Goal: Information Seeking & Learning: Learn about a topic

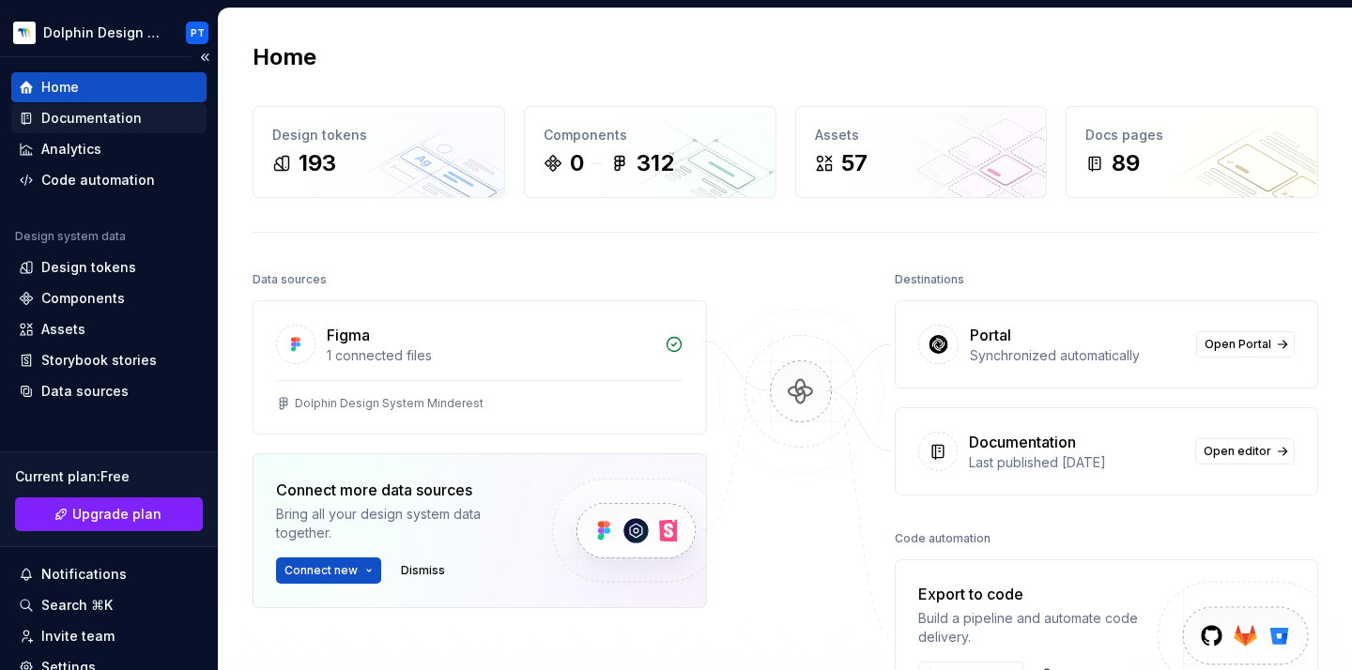
click at [86, 113] on div "Documentation" at bounding box center [91, 118] width 100 height 19
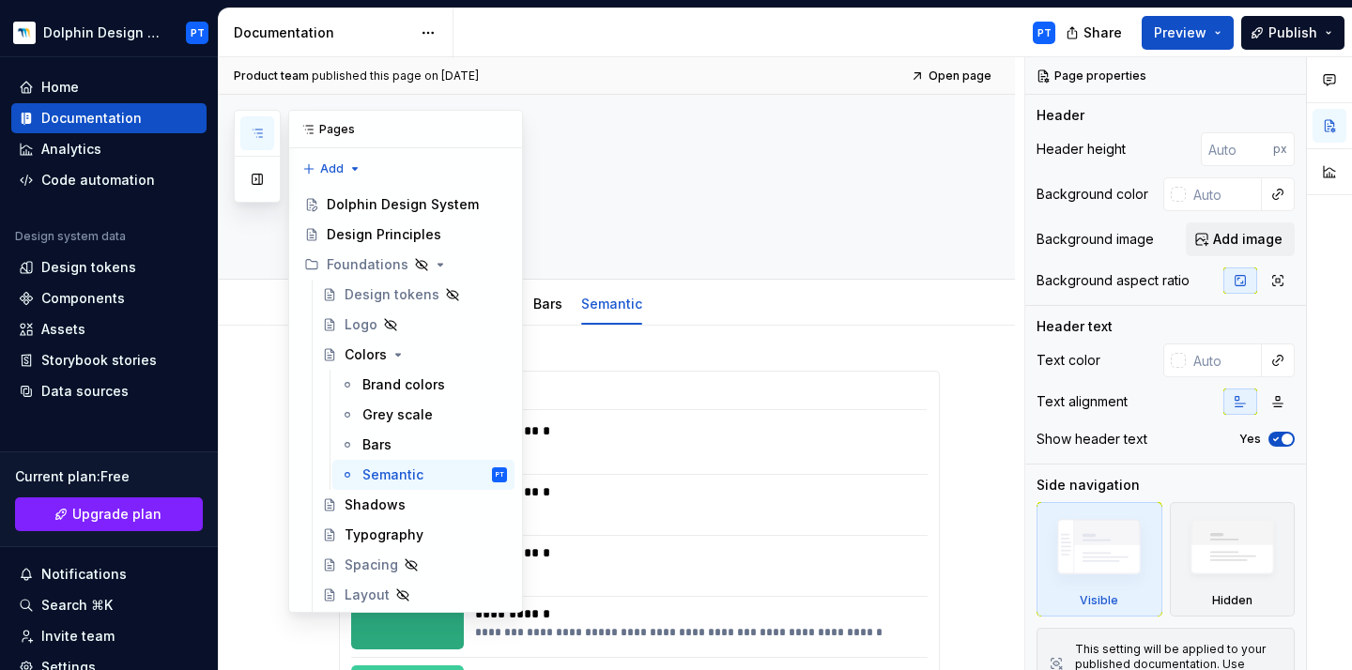
click at [250, 133] on icon "button" at bounding box center [257, 133] width 15 height 15
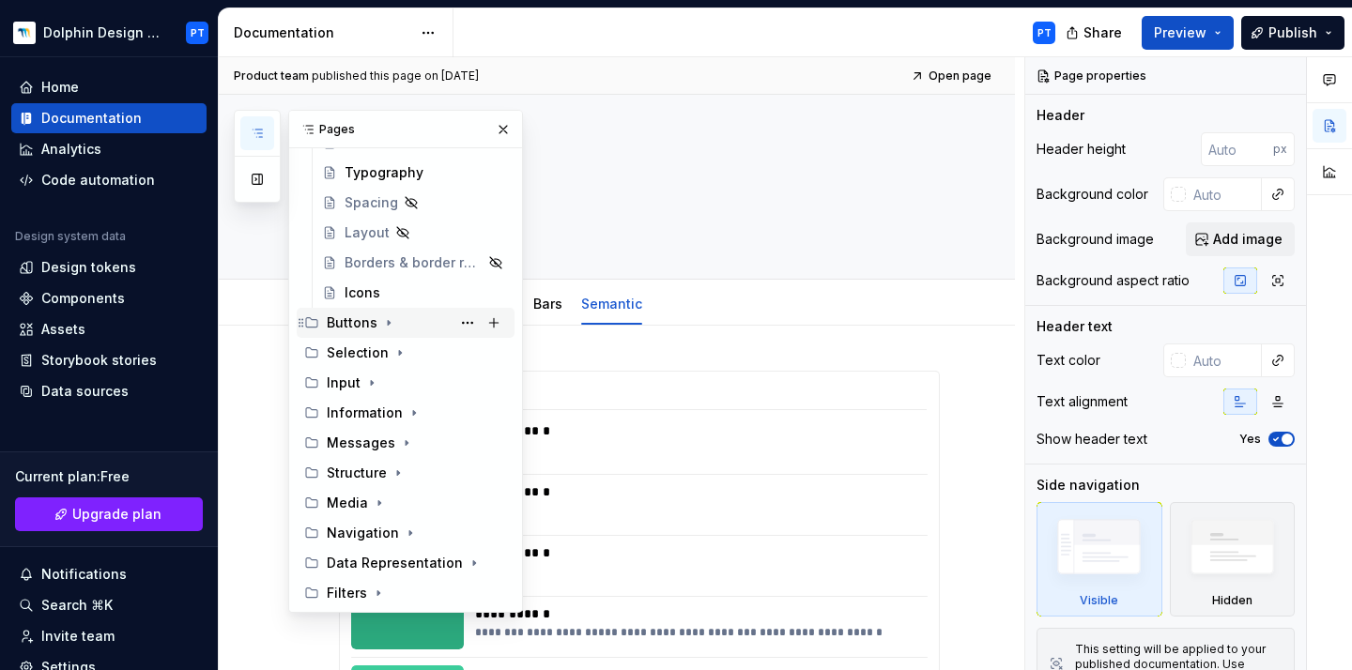
scroll to position [362, 0]
click at [377, 318] on div "Buttons" at bounding box center [417, 323] width 180 height 26
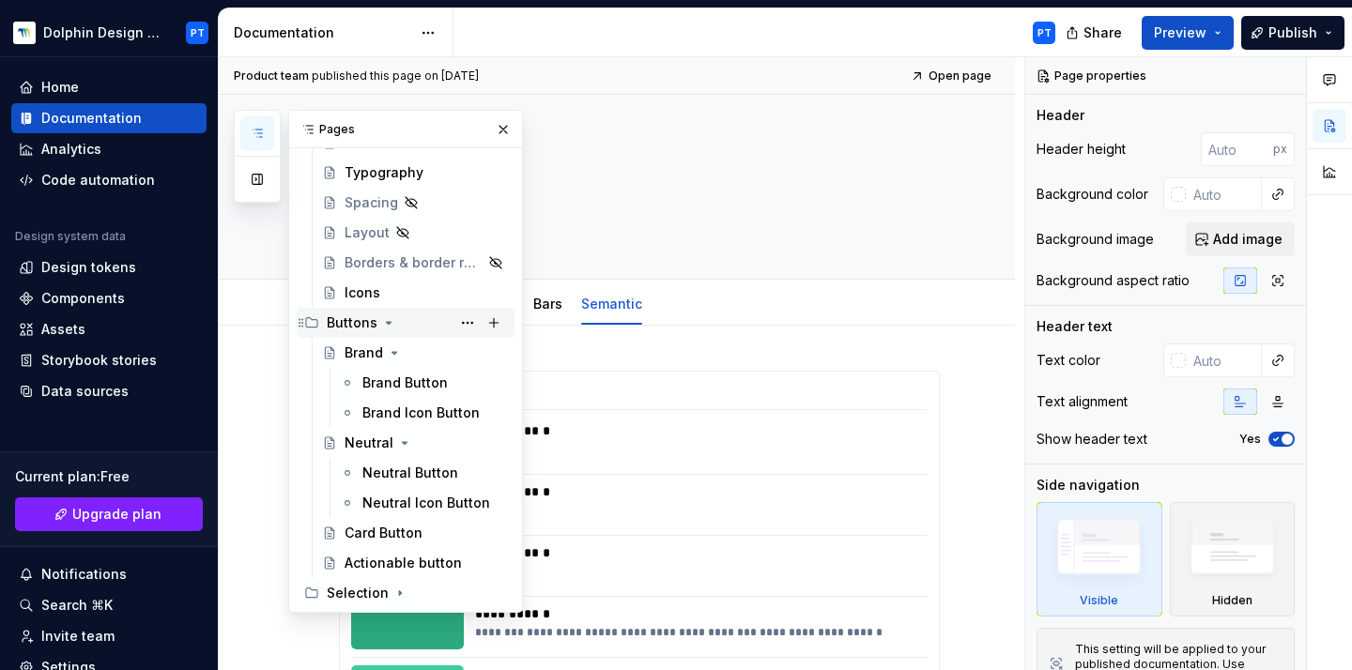
click at [385, 319] on icon "Page tree" at bounding box center [388, 323] width 15 height 15
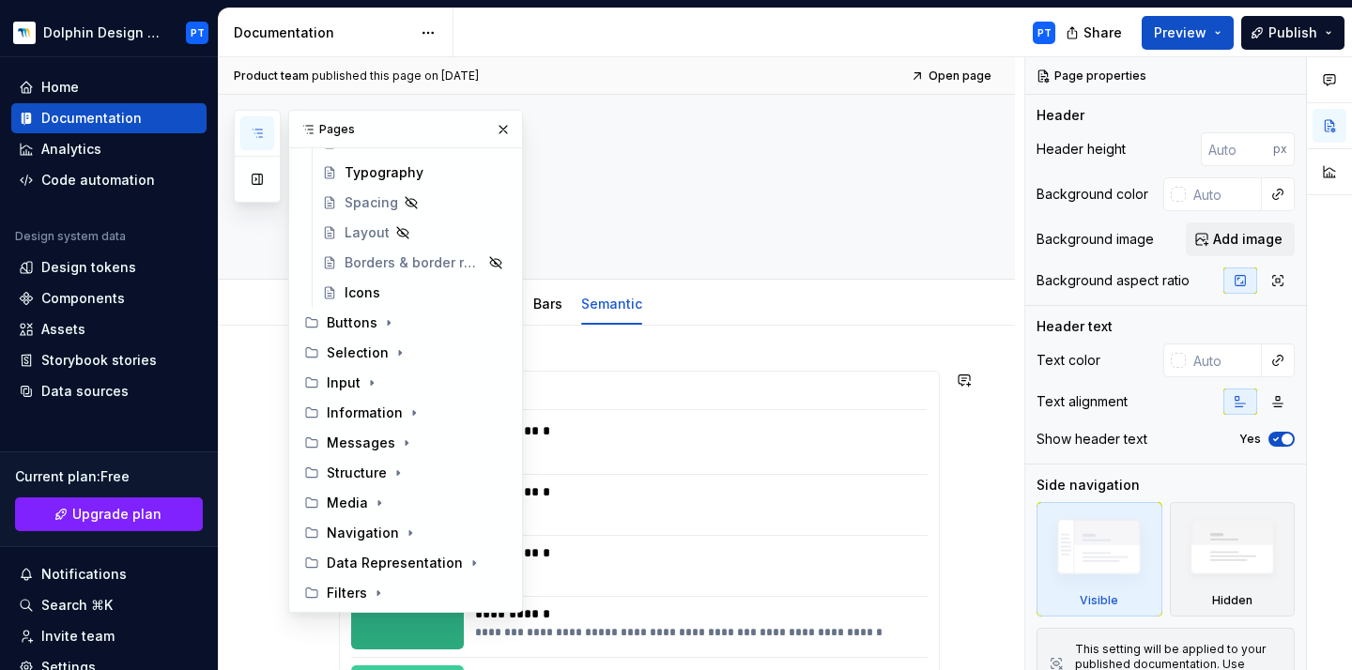
click at [245, 427] on div "Pages Add Accessibility guide for tree Page tree. Navigate the tree with the ar…" at bounding box center [378, 361] width 289 height 503
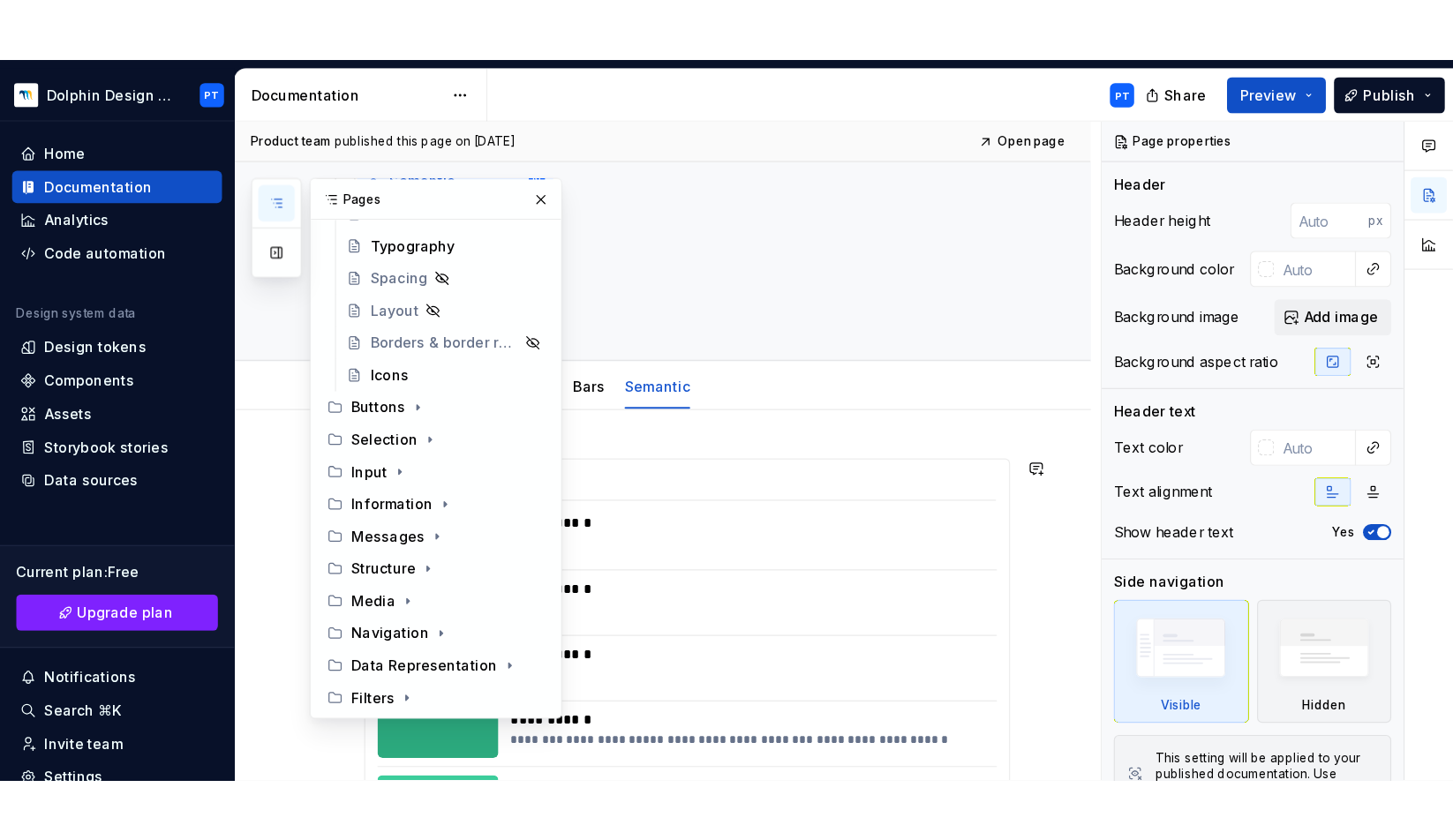
scroll to position [0, 0]
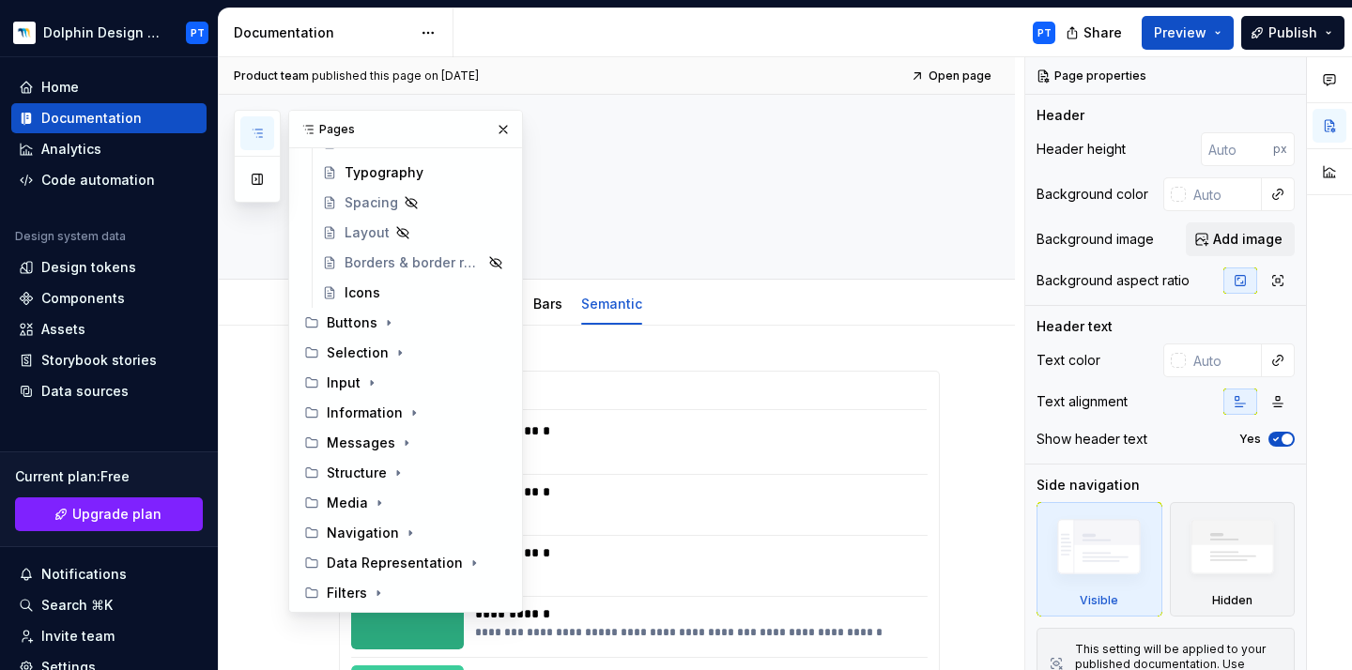
click at [258, 134] on icon "button" at bounding box center [257, 133] width 15 height 15
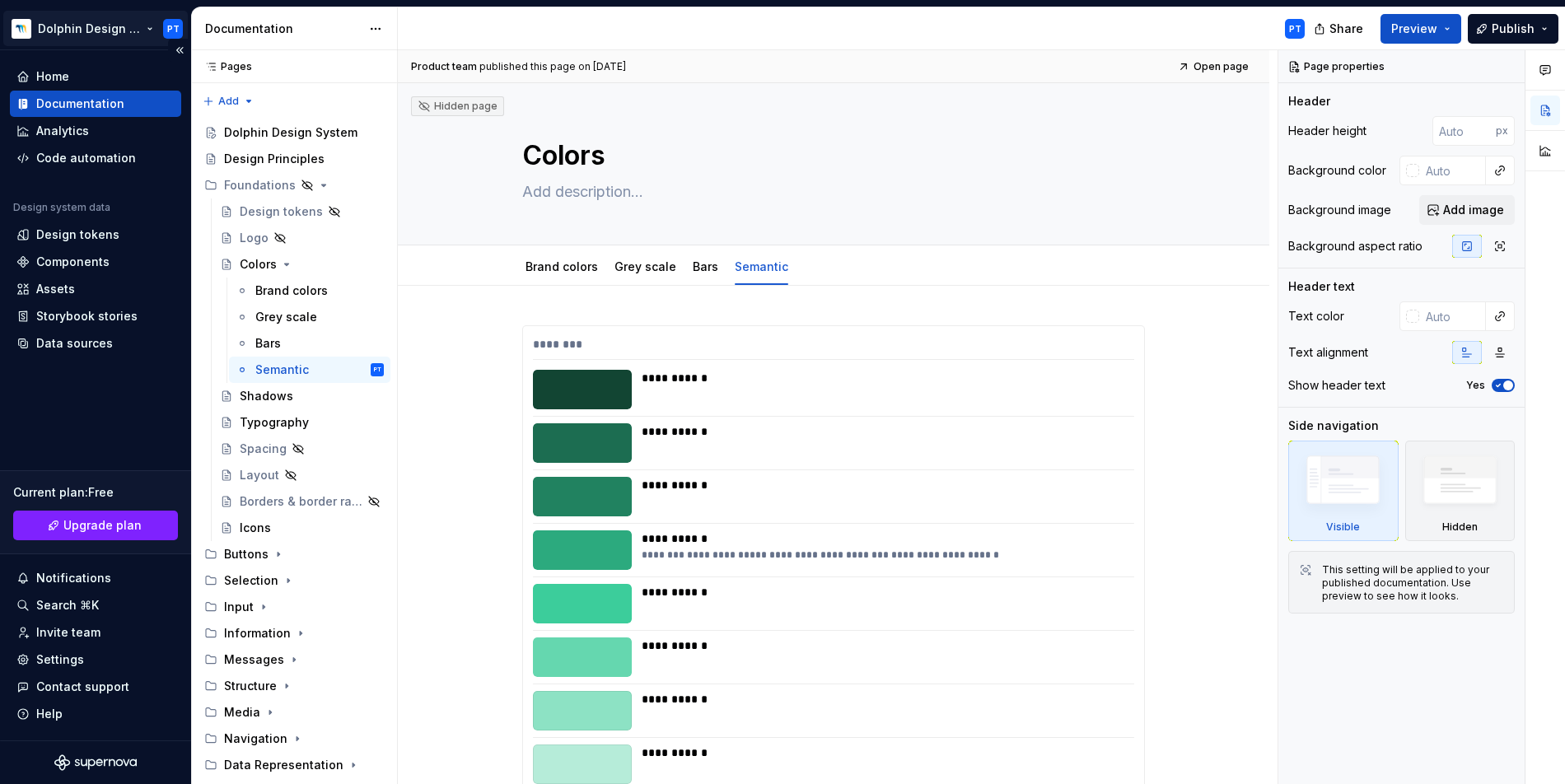
click at [65, 22] on html "Dolphin Design System PT Home Documentation Analytics Code automation Design sy…" at bounding box center [782, 392] width 1565 height 784
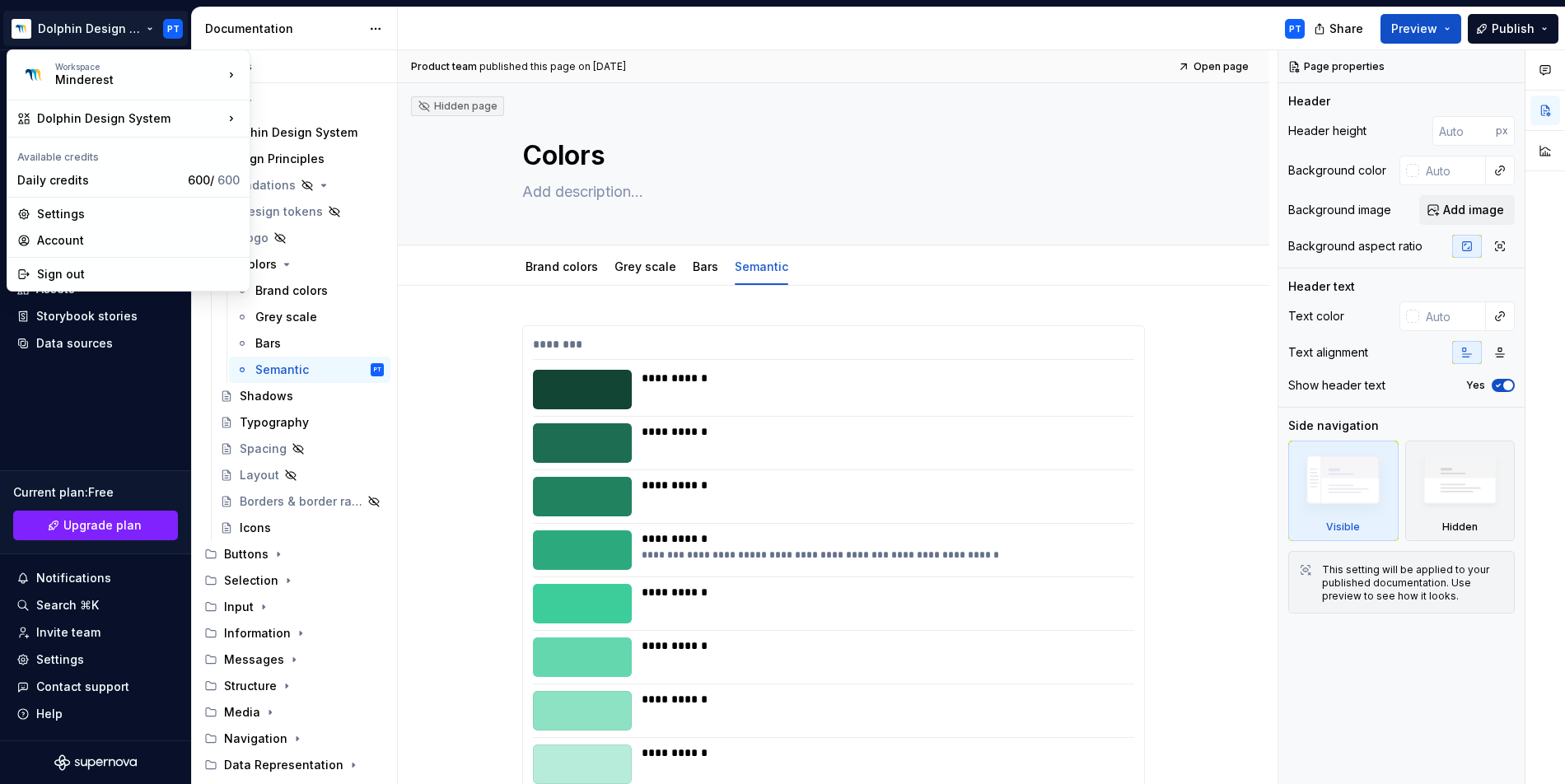
click at [155, 394] on html "Dolphin Design System PT Home Documentation Analytics Code automation Design sy…" at bounding box center [782, 392] width 1565 height 784
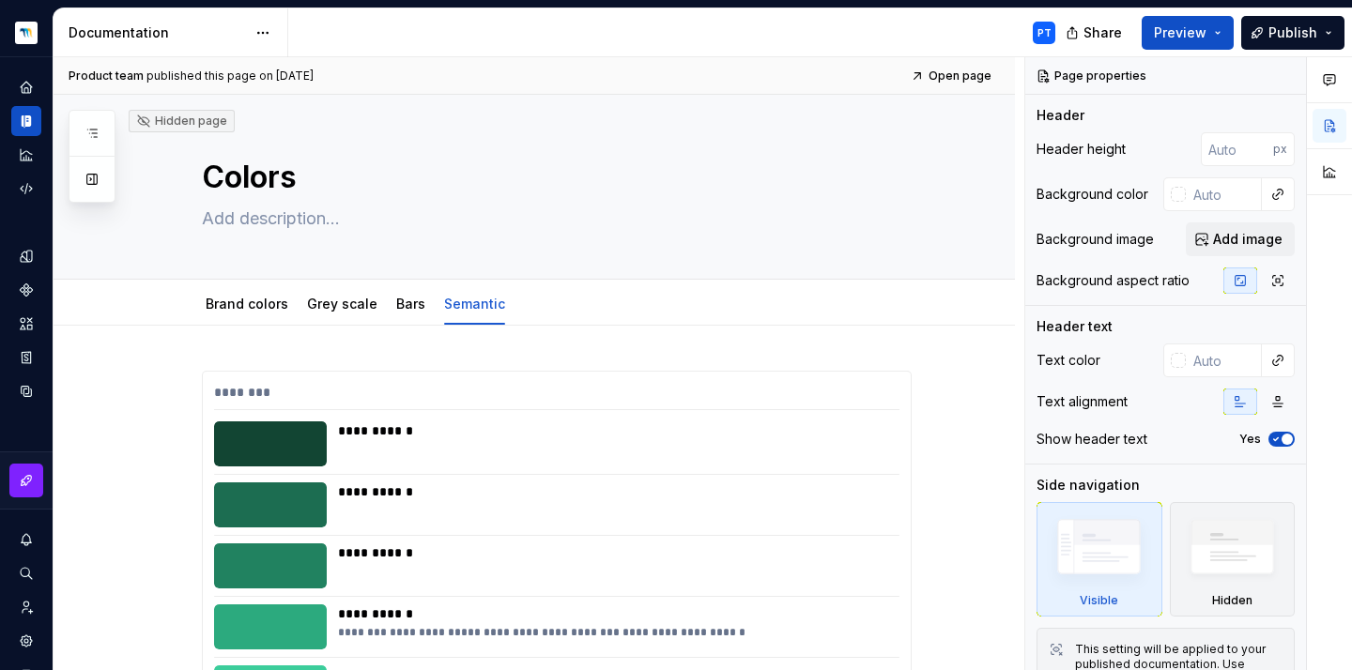
type textarea "*"
